Goal: Information Seeking & Learning: Learn about a topic

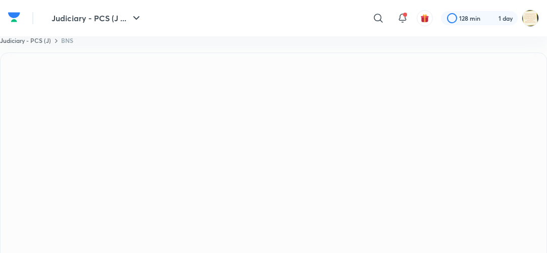
click at [376, 168] on iframe at bounding box center [273, 126] width 547 height 253
click at [372, 172] on iframe at bounding box center [273, 126] width 547 height 253
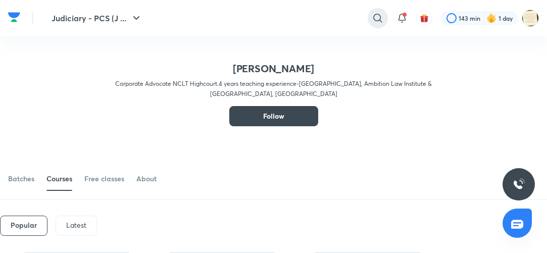
drag, startPoint x: 0, startPoint y: 0, endPoint x: 375, endPoint y: 18, distance: 375.1
click at [375, 18] on icon at bounding box center [378, 18] width 12 height 12
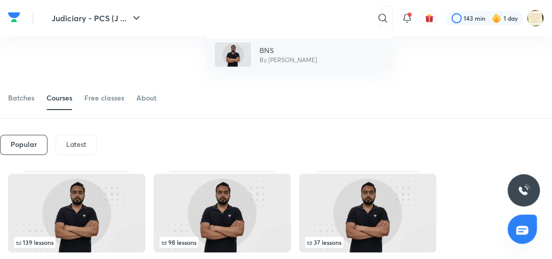
click at [279, 56] on p "By Faizan Khan" at bounding box center [288, 60] width 58 height 9
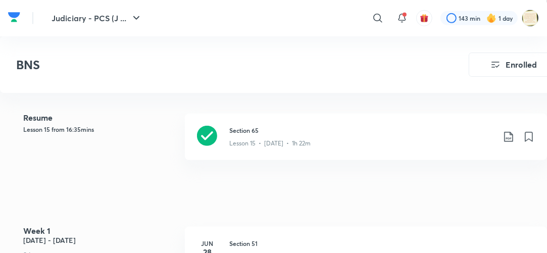
scroll to position [452, 0]
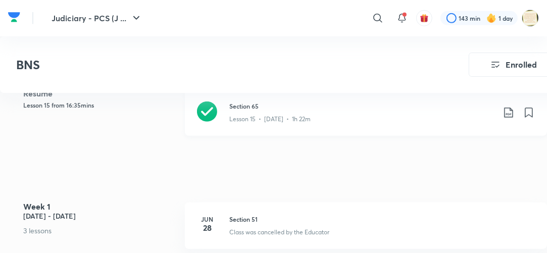
click at [210, 107] on icon at bounding box center [207, 112] width 20 height 20
